Goal: Transaction & Acquisition: Download file/media

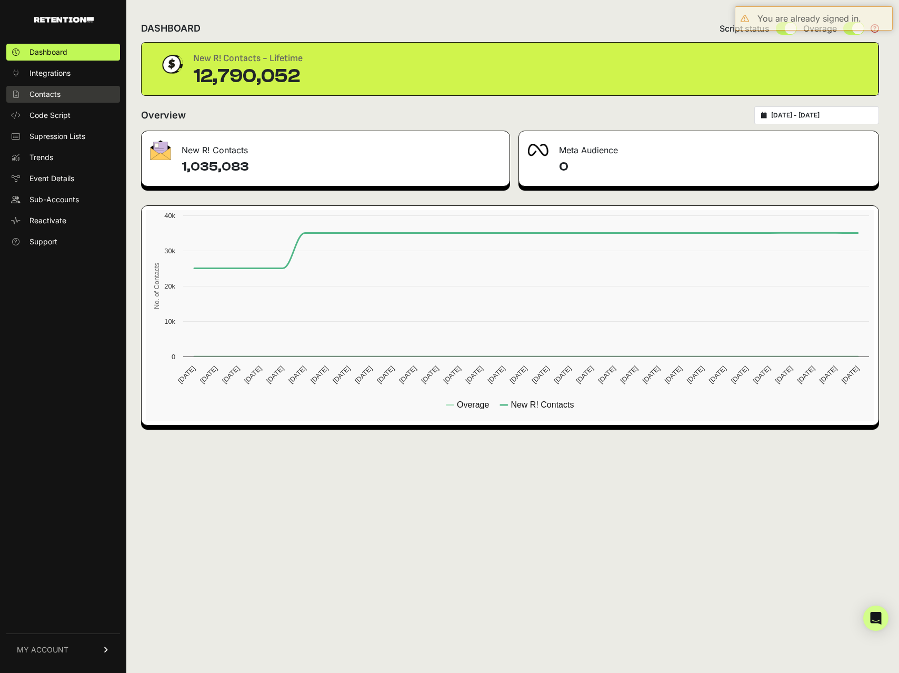
click at [71, 96] on link "Contacts" at bounding box center [63, 94] width 114 height 17
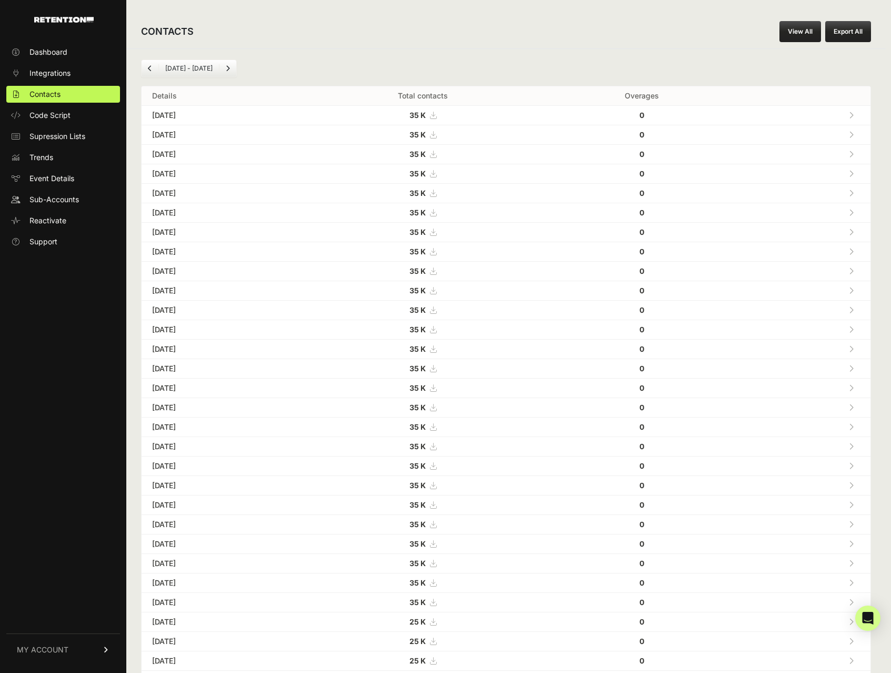
click at [437, 232] on icon at bounding box center [433, 232] width 6 height 7
click at [437, 213] on icon at bounding box center [433, 212] width 6 height 7
click at [437, 195] on icon at bounding box center [433, 193] width 6 height 7
click at [437, 173] on icon at bounding box center [433, 173] width 6 height 7
click at [437, 157] on icon at bounding box center [433, 154] width 6 height 7
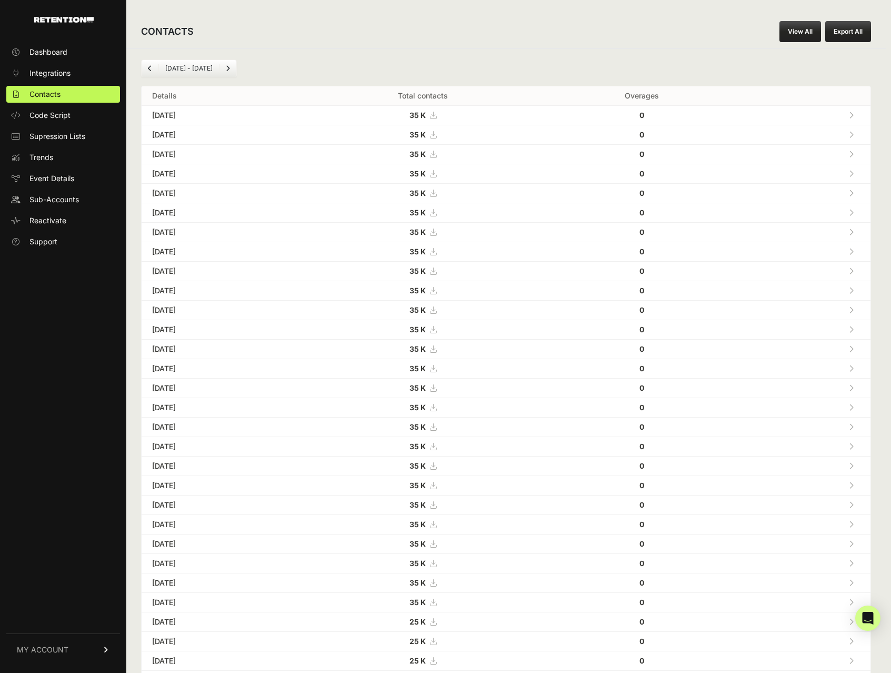
click at [437, 134] on icon at bounding box center [433, 134] width 6 height 7
click at [437, 115] on icon at bounding box center [433, 115] width 6 height 7
click at [426, 230] on strong "35 K" at bounding box center [418, 231] width 16 height 9
click at [437, 215] on icon at bounding box center [433, 212] width 6 height 7
click at [437, 194] on icon at bounding box center [433, 193] width 6 height 7
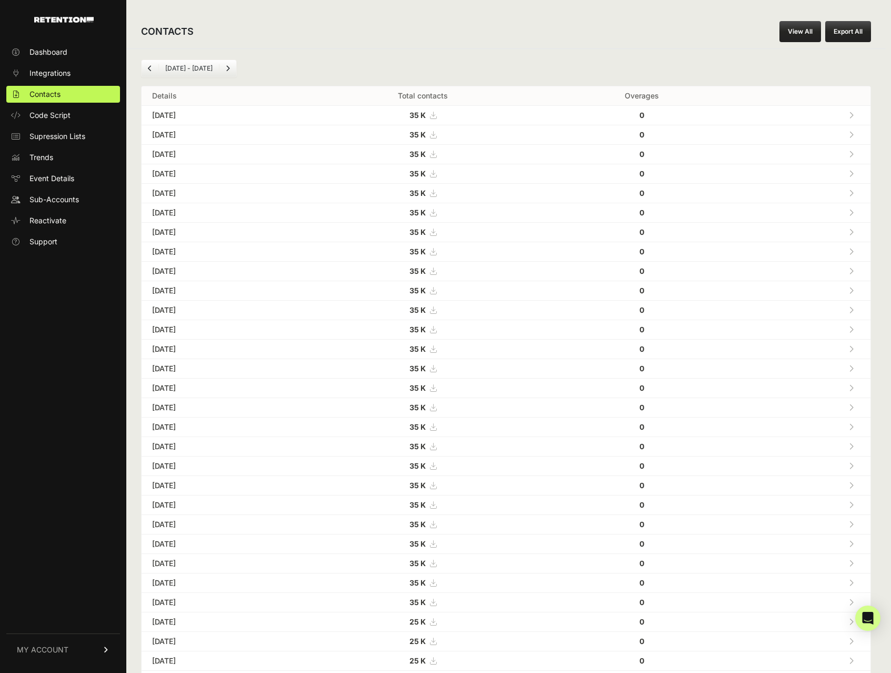
click at [437, 116] on icon at bounding box center [433, 115] width 6 height 7
click at [437, 252] on icon at bounding box center [433, 251] width 6 height 7
click at [437, 389] on icon at bounding box center [433, 387] width 6 height 7
